Goal: Check status

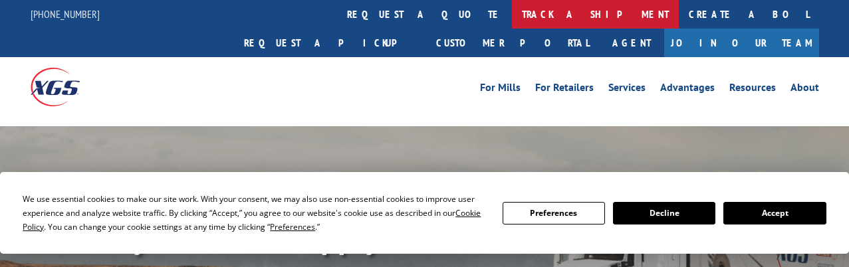
click at [512, 13] on link "track a shipment" at bounding box center [595, 14] width 167 height 29
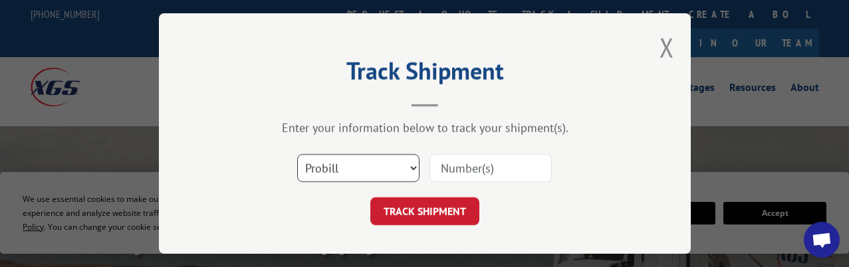
click at [372, 163] on select "Select category... Probill BOL PO" at bounding box center [358, 168] width 122 height 28
select select "po"
click at [297, 154] on select "Select category... Probill BOL PO" at bounding box center [358, 168] width 122 height 28
click at [461, 168] on input at bounding box center [490, 168] width 122 height 28
type input "44505657"
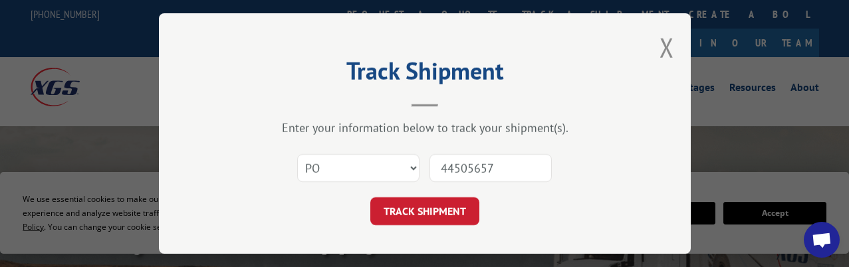
click at [370, 197] on button "TRACK SHIPMENT" at bounding box center [424, 211] width 109 height 28
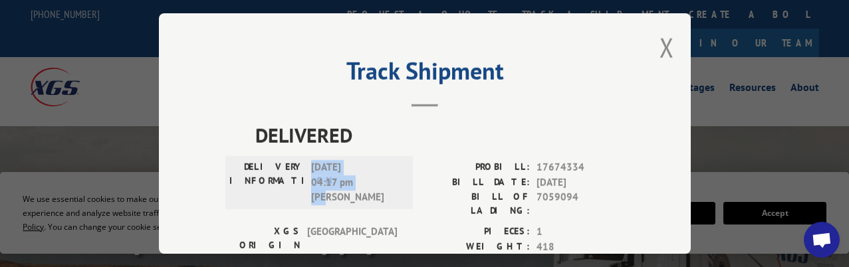
drag, startPoint x: 337, startPoint y: 189, endPoint x: 304, endPoint y: 166, distance: 40.6
click at [304, 166] on div "DELIVERY INFORMATION: [DATE] 04:17 pm [PERSON_NAME]" at bounding box center [318, 182] width 179 height 45
copy span "[DATE] 04:17 pm [PERSON_NAME]"
click at [659, 39] on button "Close modal" at bounding box center [666, 47] width 15 height 35
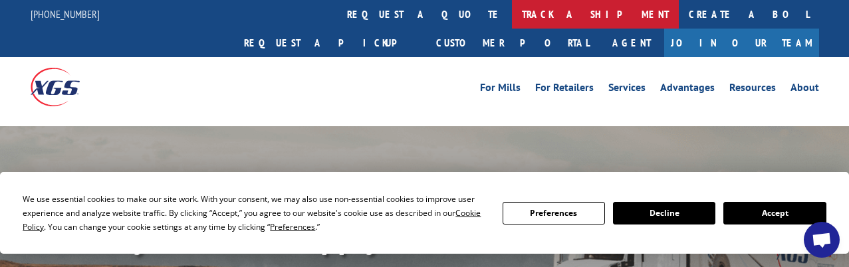
click at [512, 17] on link "track a shipment" at bounding box center [595, 14] width 167 height 29
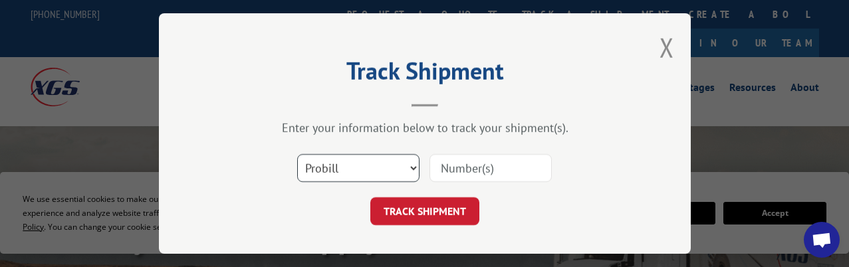
drag, startPoint x: 324, startPoint y: 163, endPoint x: 327, endPoint y: 176, distance: 13.7
click at [324, 163] on select "Select category... Probill BOL PO" at bounding box center [358, 168] width 122 height 28
select select "po"
click at [297, 154] on select "Select category... Probill BOL PO" at bounding box center [358, 168] width 122 height 28
click at [468, 162] on input at bounding box center [490, 168] width 122 height 28
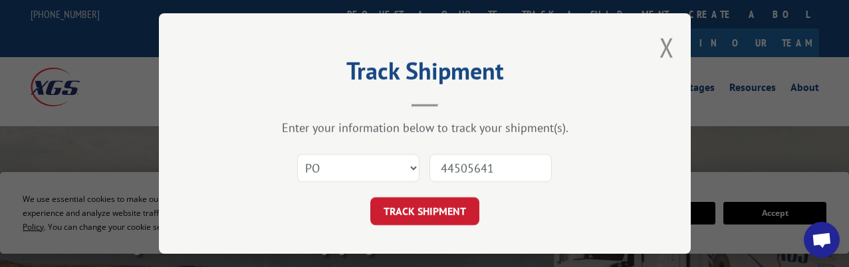
type input "44505641"
click at [370, 197] on button "TRACK SHIPMENT" at bounding box center [424, 211] width 109 height 28
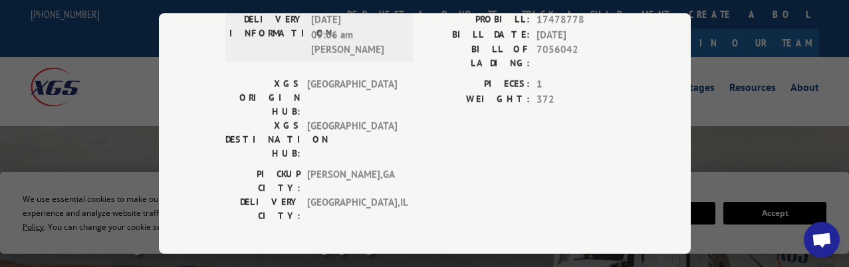
scroll to position [15, 0]
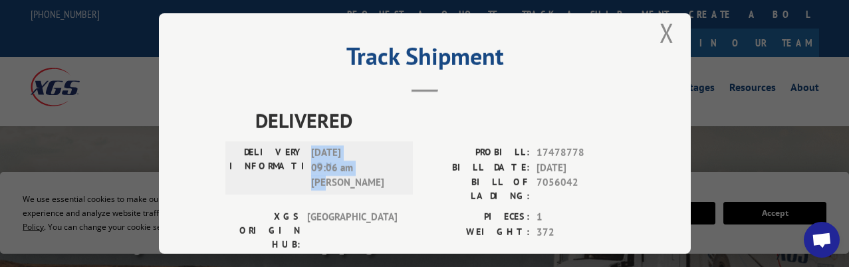
drag, startPoint x: 341, startPoint y: 181, endPoint x: 306, endPoint y: 150, distance: 47.1
click at [311, 150] on span "[DATE] 09:06 am [PERSON_NAME]" at bounding box center [356, 168] width 90 height 45
copy span "[DATE] 09:06 am [PERSON_NAME]"
